Goal: Task Accomplishment & Management: Use online tool/utility

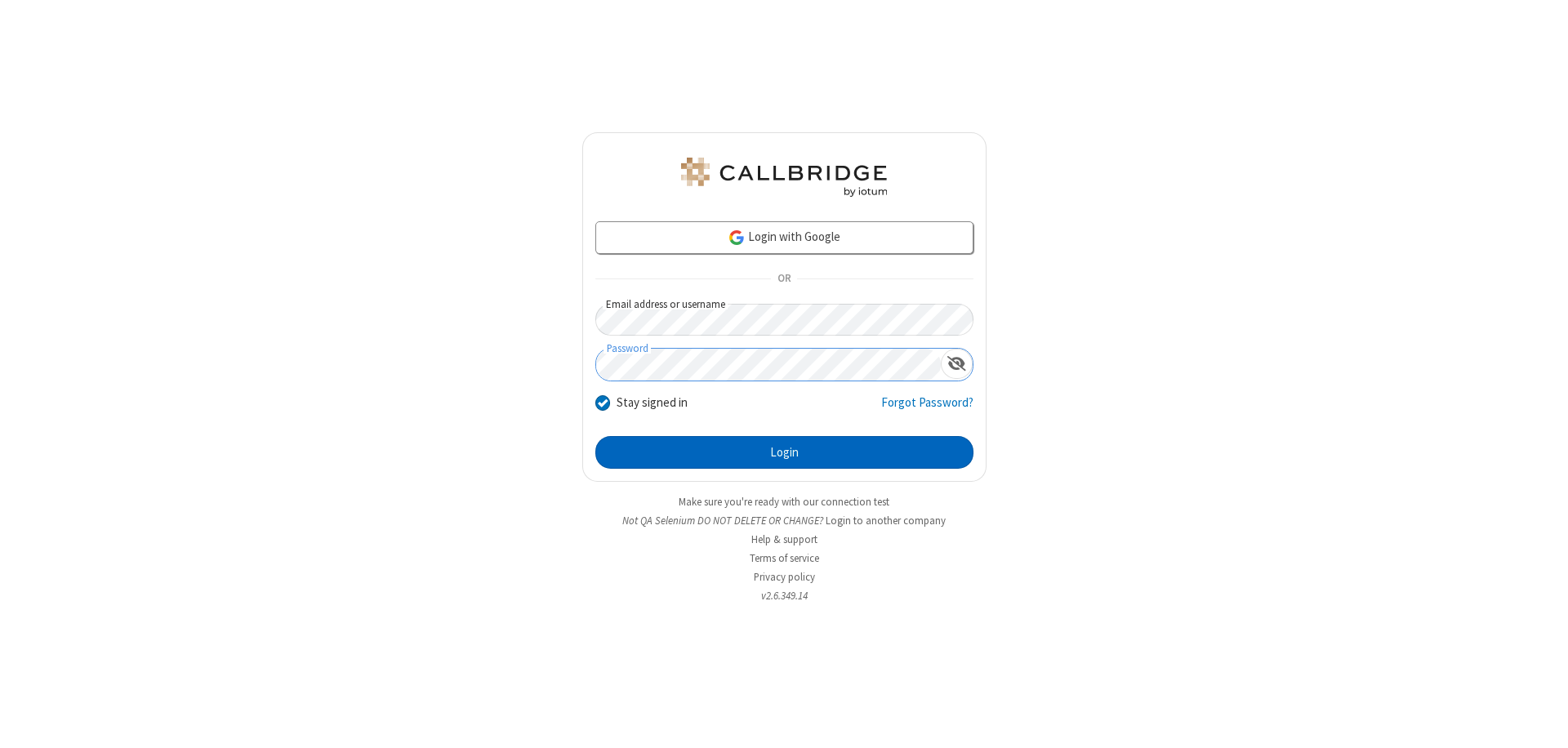
click at [784, 452] on button "Login" at bounding box center [784, 452] width 378 height 33
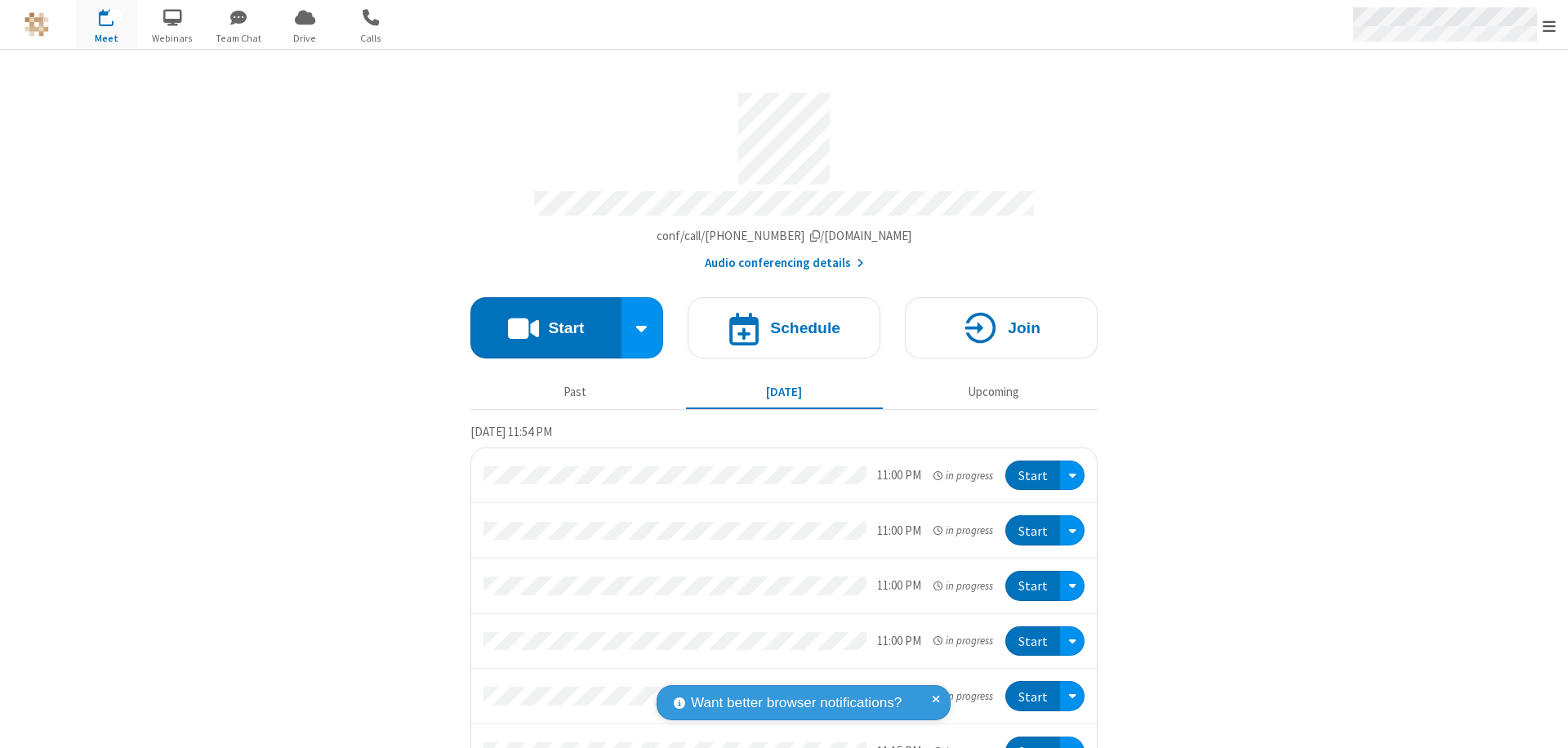
click at [1549, 25] on span "Open menu" at bounding box center [1548, 26] width 13 height 16
click at [304, 37] on span "Drive" at bounding box center [304, 38] width 61 height 15
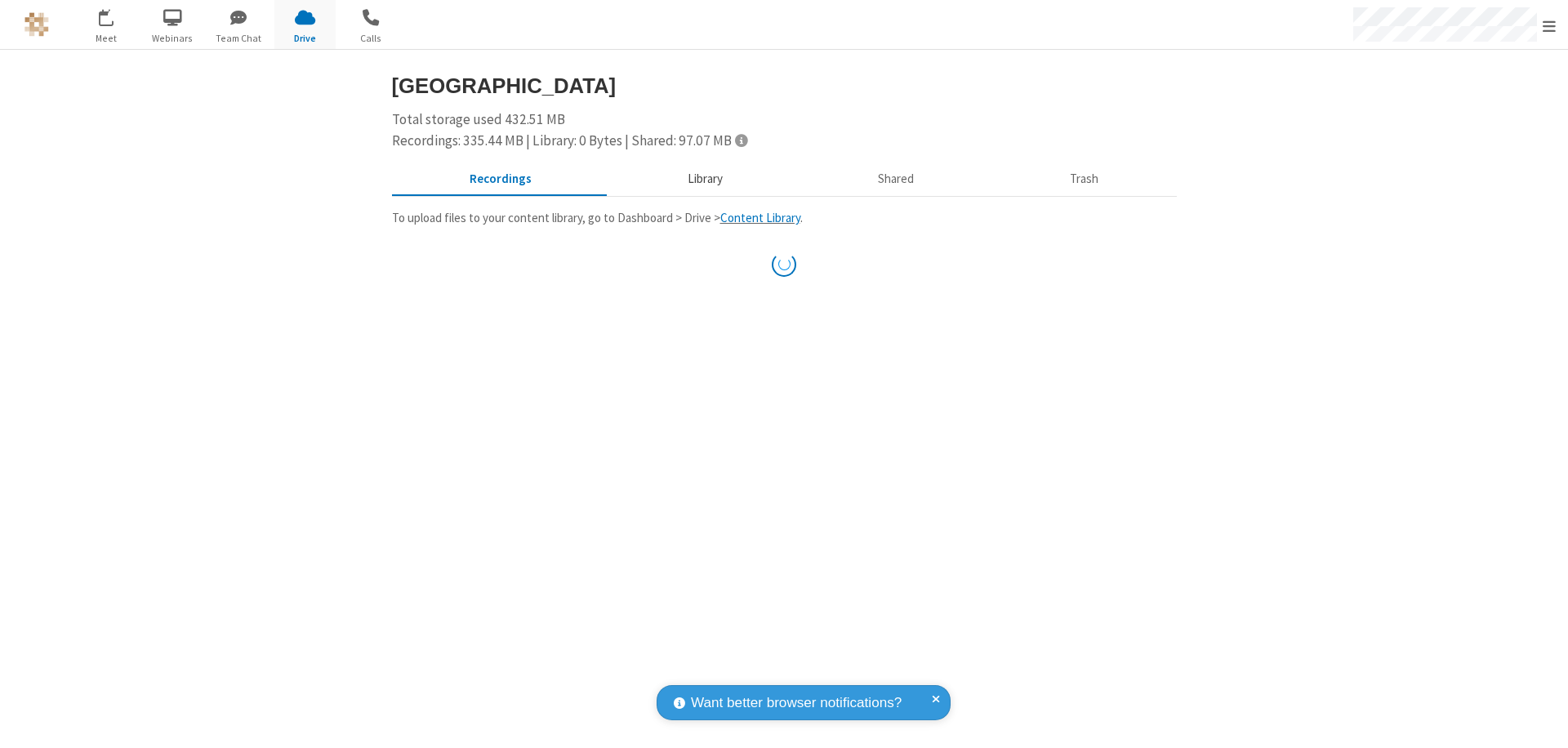
click at [697, 179] on button "Library" at bounding box center [704, 180] width 191 height 31
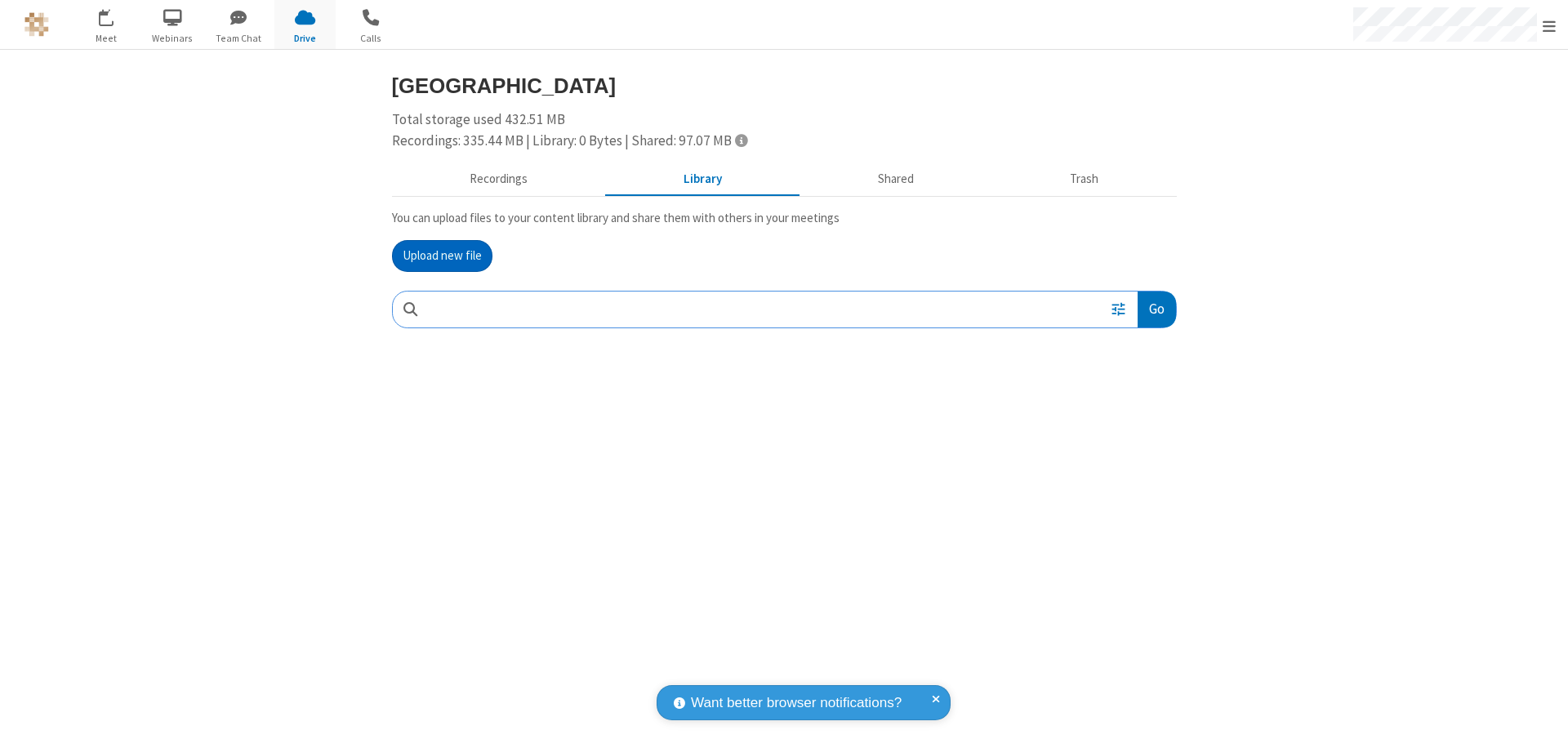
click at [442, 256] on button "Upload new file" at bounding box center [442, 257] width 100 height 33
